Goal: Transaction & Acquisition: Purchase product/service

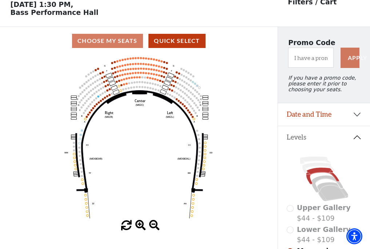
scroll to position [34, 0]
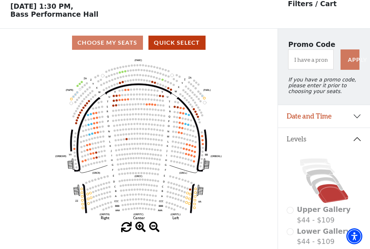
scroll to position [34, 0]
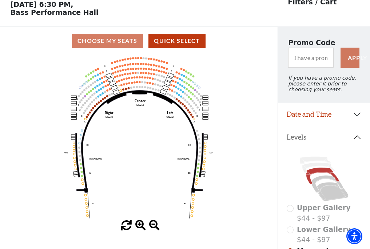
scroll to position [34, 0]
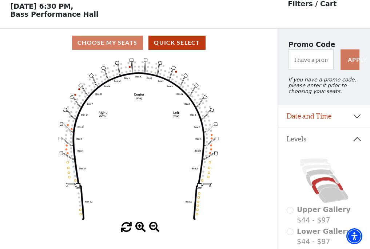
scroll to position [34, 0]
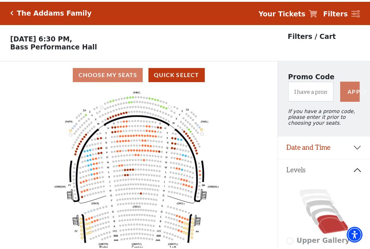
scroll to position [34, 0]
